Goal: Navigation & Orientation: Find specific page/section

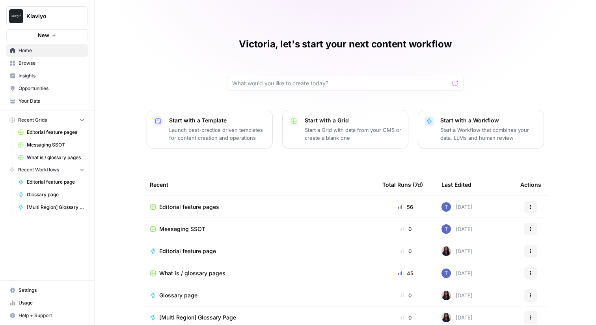
click at [49, 75] on span "Insights" at bounding box center [52, 75] width 66 height 7
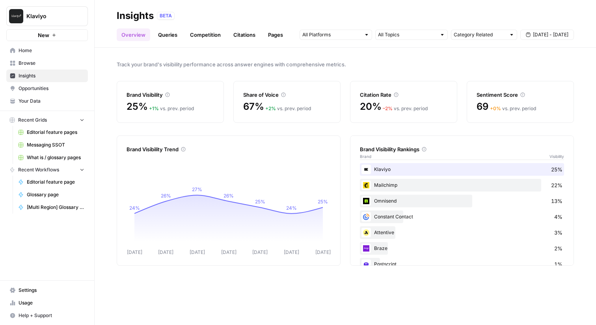
click at [78, 15] on icon "Workspace: Klaviyo" at bounding box center [81, 16] width 8 height 8
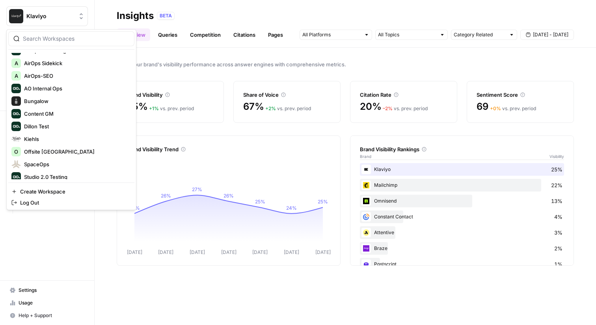
scroll to position [202, 0]
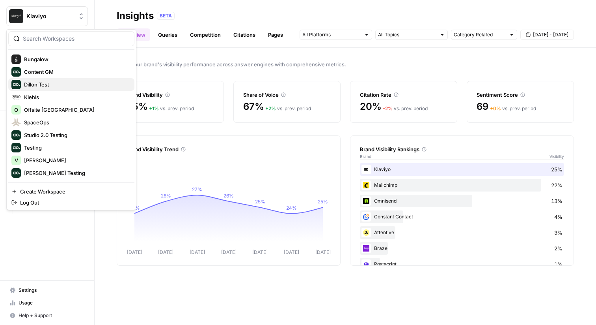
click at [59, 90] on button "Dillon Test" at bounding box center [71, 84] width 126 height 13
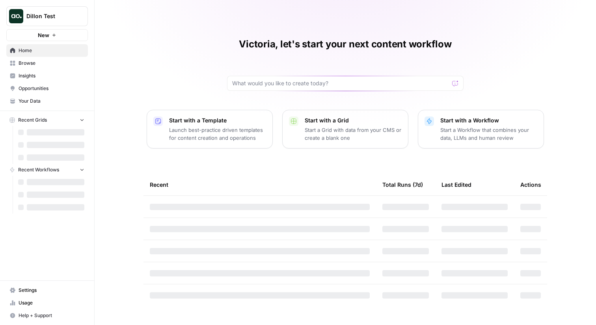
click at [63, 17] on span "Dillon Test" at bounding box center [50, 16] width 48 height 8
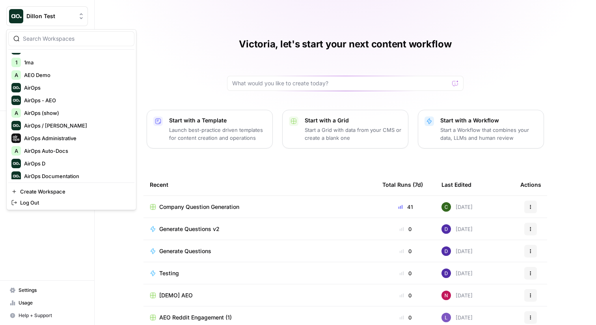
scroll to position [30, 0]
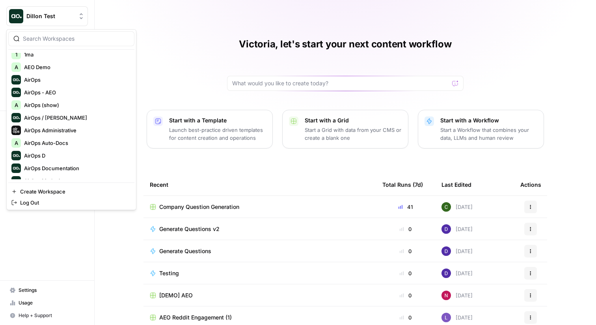
click at [182, 38] on div "Victoria, let's start your next content workflow Start with a Template Launch b…" at bounding box center [346, 181] width 502 height 363
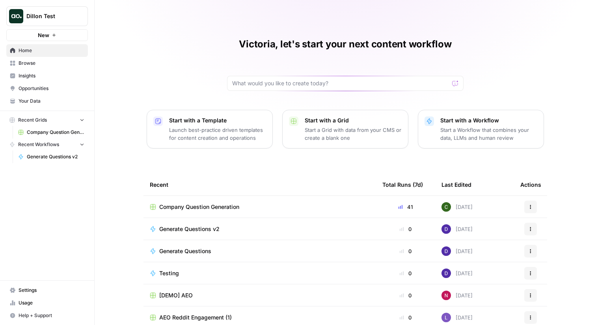
click at [65, 75] on span "Insights" at bounding box center [52, 75] width 66 height 7
